Goal: Find specific page/section: Find specific page/section

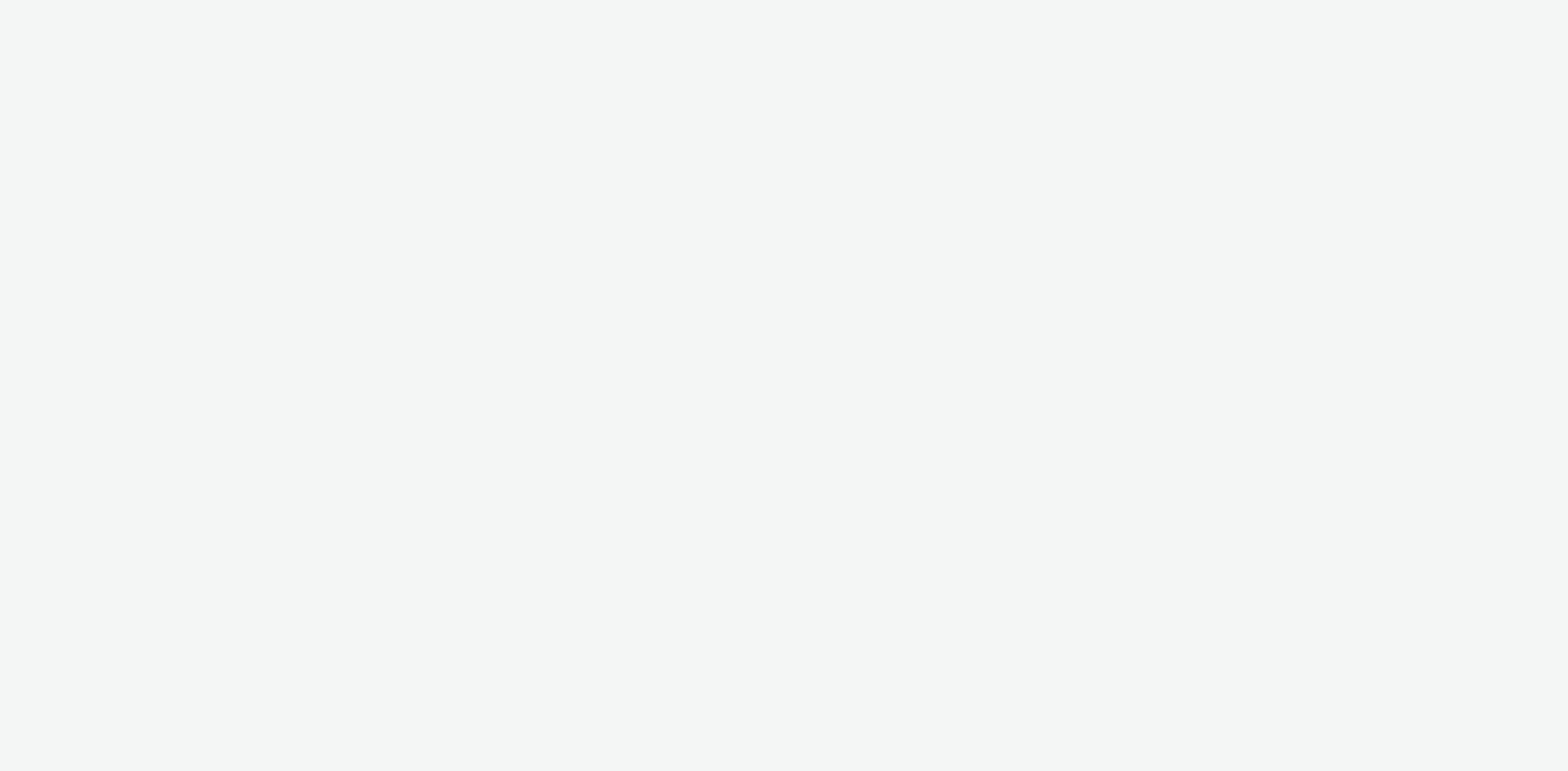
select select "d57a0b46-ef33-4938-977b-e6d07593e41f"
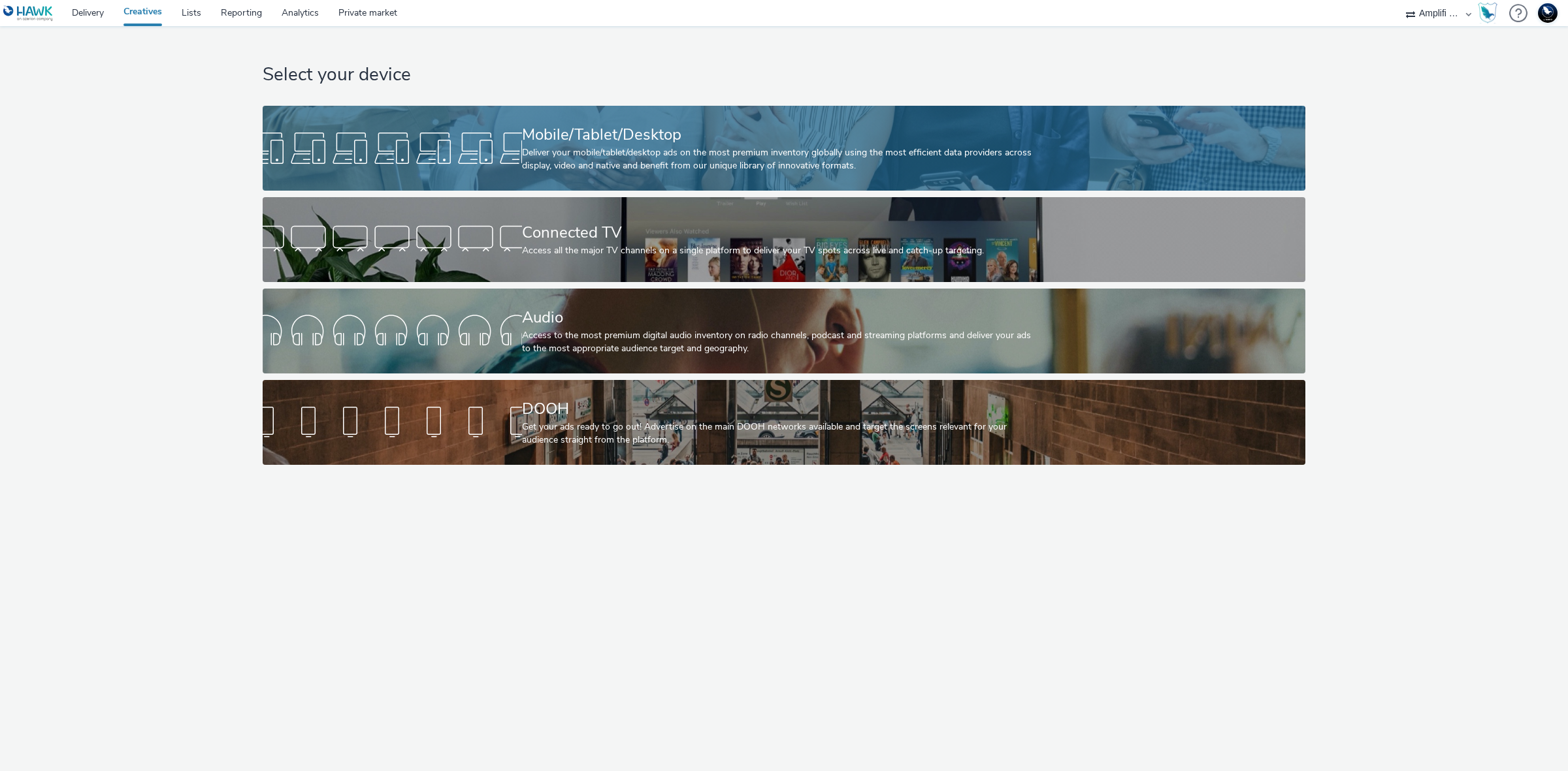
click at [505, 130] on div at bounding box center [392, 147] width 259 height 42
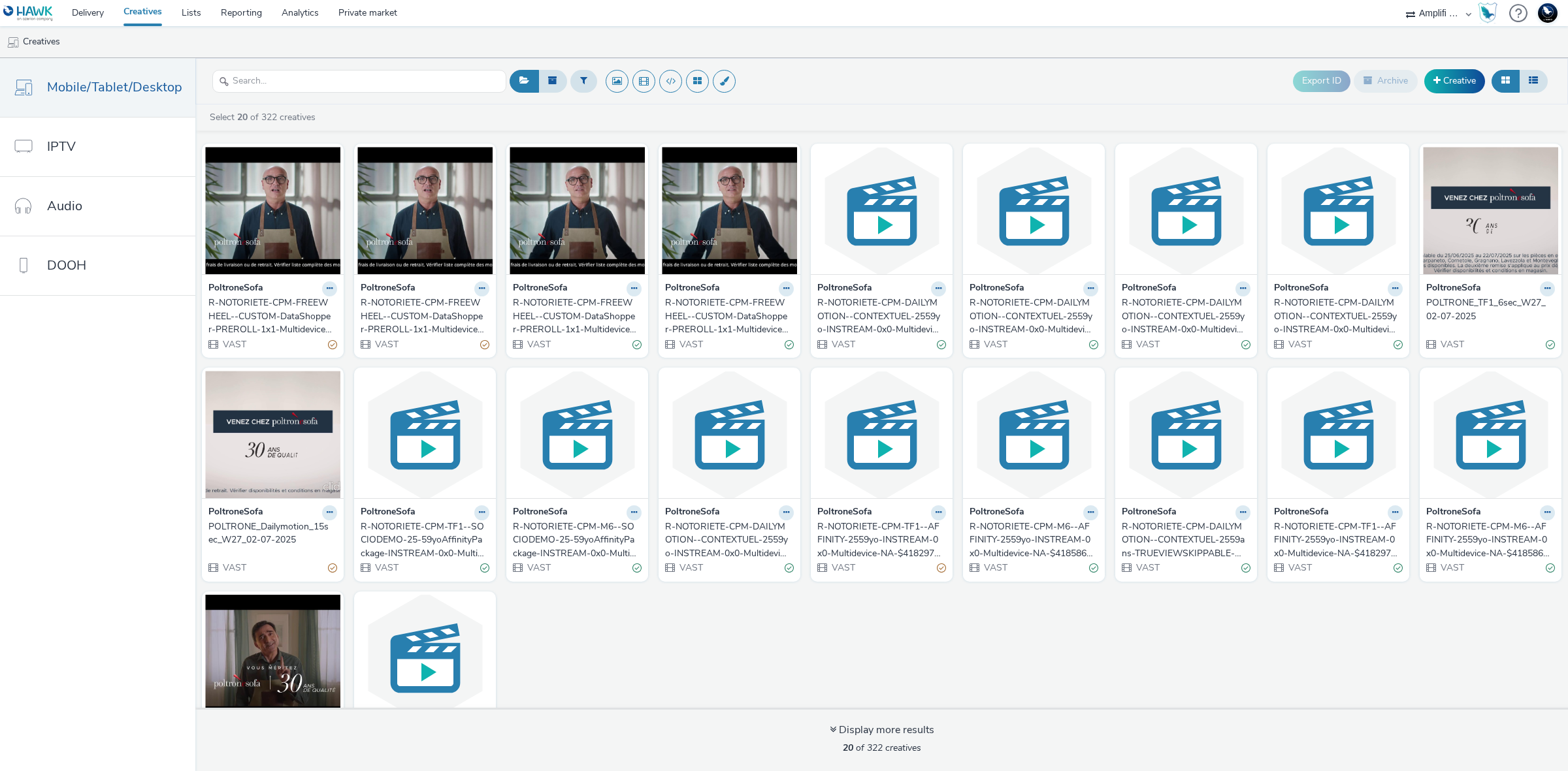
click at [279, 308] on div "R-NOTORIETE-CPM-FREEWHEEL--CUSTOM-DataShopper-PREROLL-1x1-Multidevice-15s-P-PRE…" at bounding box center [270, 316] width 124 height 40
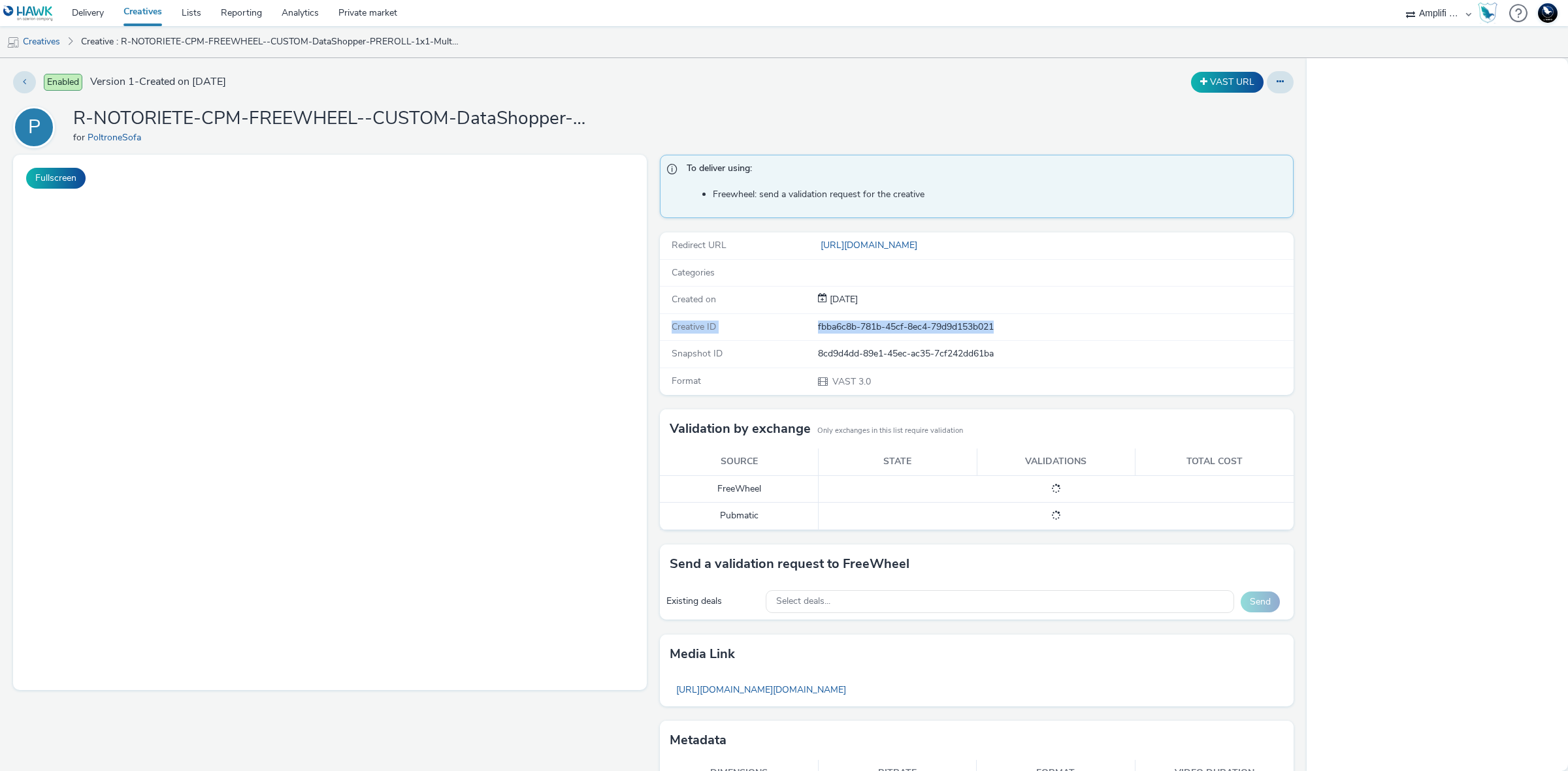
drag, startPoint x: 666, startPoint y: 328, endPoint x: 1010, endPoint y: 328, distance: 344.0
click at [1010, 328] on div "Creative ID fbba6c8b-781b-45cf-8ec4-79d9d153b021" at bounding box center [977, 327] width 634 height 27
click at [1010, 328] on div "fbba6c8b-781b-45cf-8ec4-79d9d153b021" at bounding box center [1055, 327] width 474 height 13
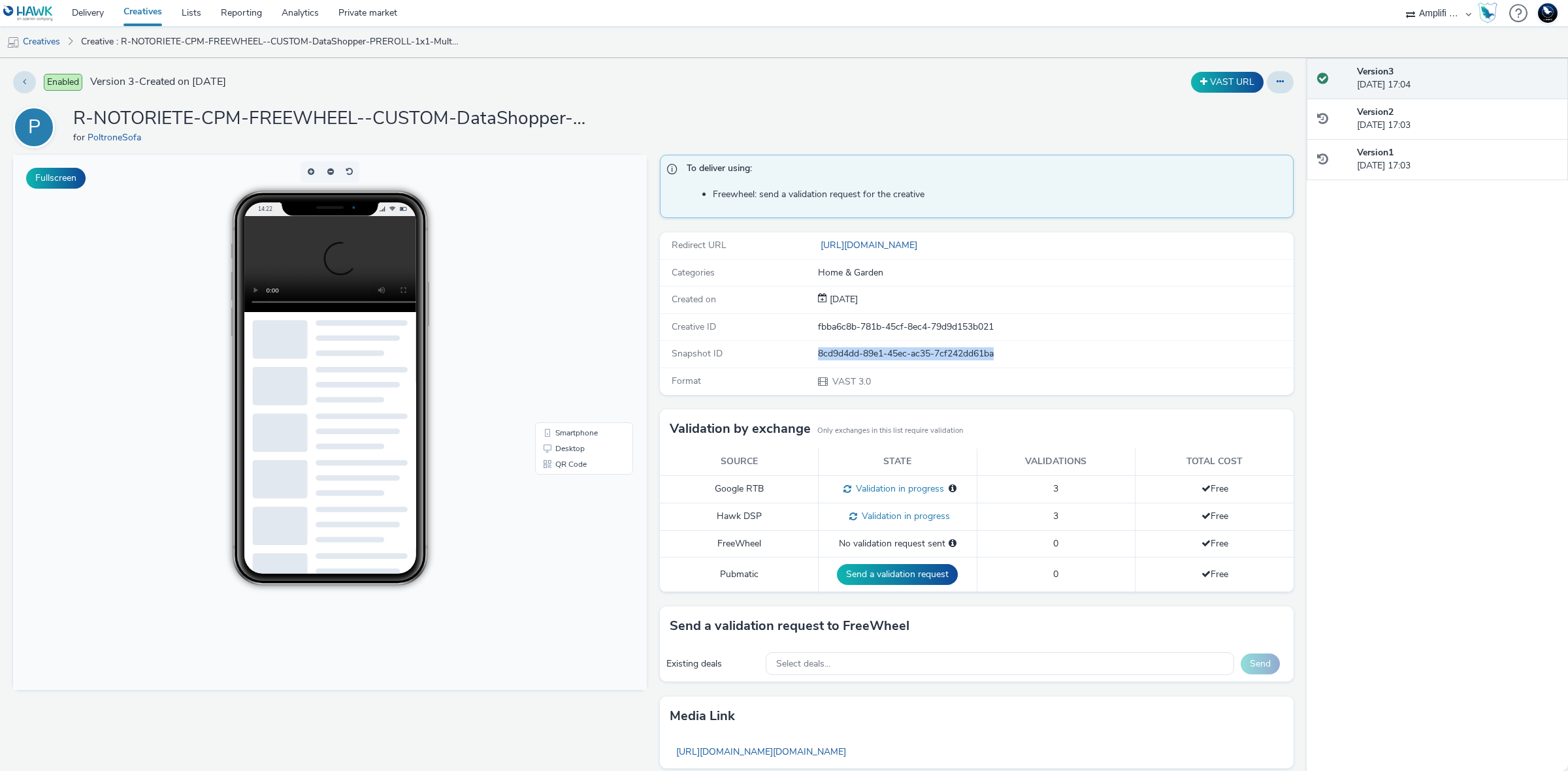
drag, startPoint x: 1006, startPoint y: 356, endPoint x: 749, endPoint y: 344, distance: 257.3
click at [749, 344] on div "Snapshot ID 8cd9d4dd-89e1-45ec-ac35-7cf242dd61ba" at bounding box center [977, 354] width 634 height 27
click at [422, 116] on h1 "R-NOTORIETE-CPM-FREEWHEEL--CUSTOM-DataShopper-PREROLL-1x1-Multidevice-15s-P-PRE…" at bounding box center [335, 119] width 523 height 24
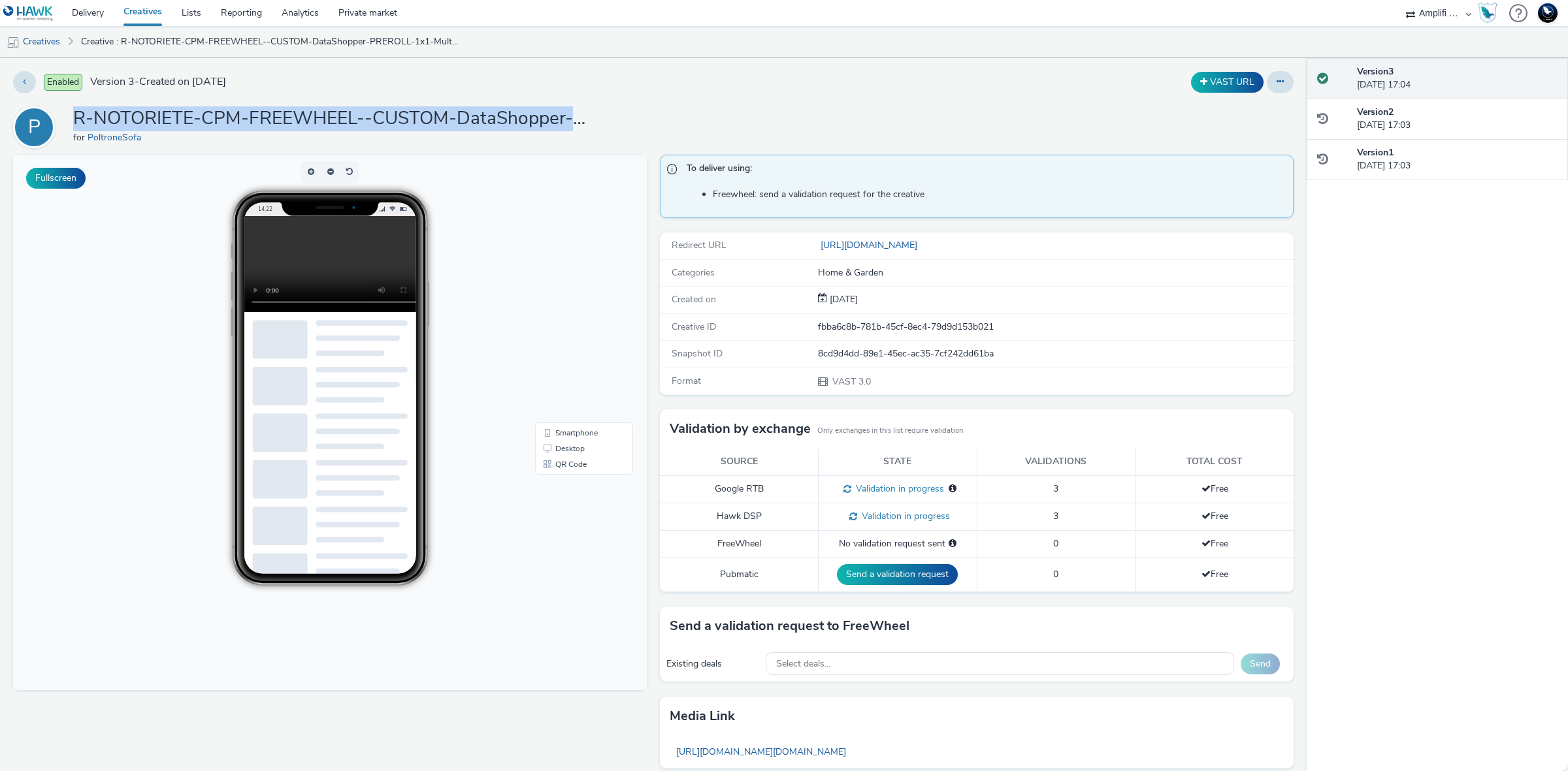
click at [422, 116] on h1 "R-NOTORIETE-CPM-FREEWHEEL--CUSTOM-DataShopper-PREROLL-1x1-Multidevice-15s-P-PRE…" at bounding box center [335, 119] width 523 height 24
click at [87, 13] on link "Delivery" at bounding box center [87, 13] width 51 height 26
